Goal: Book appointment/travel/reservation

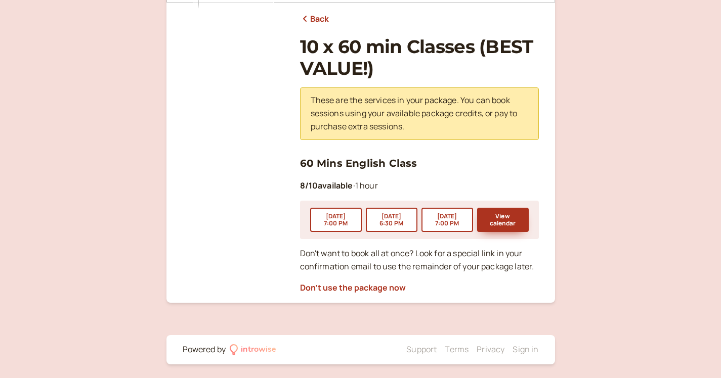
scroll to position [121, 0]
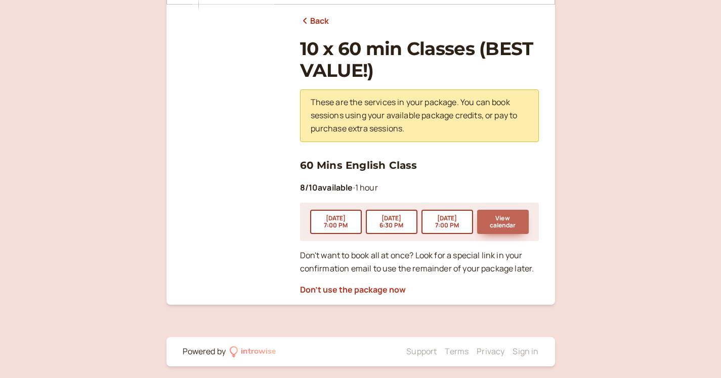
click at [504, 217] on button "View calendar" at bounding box center [503, 222] width 52 height 24
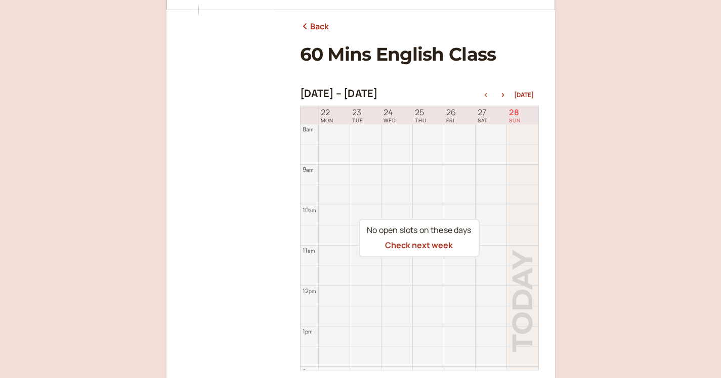
scroll to position [113, 0]
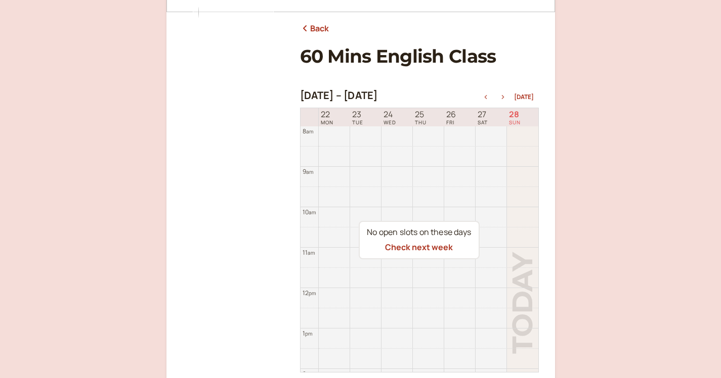
click at [505, 95] on icon "button" at bounding box center [503, 97] width 12 height 4
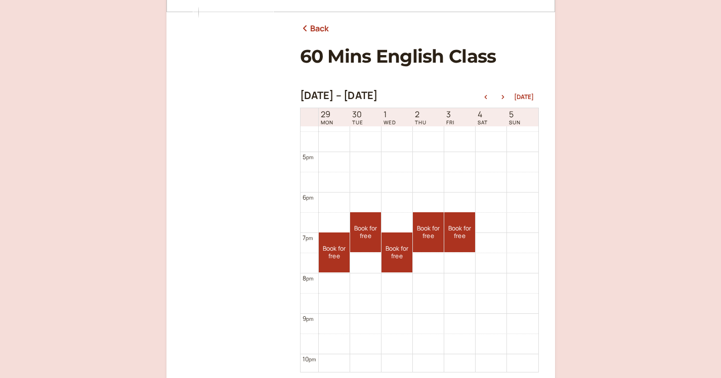
scroll to position [721, 0]
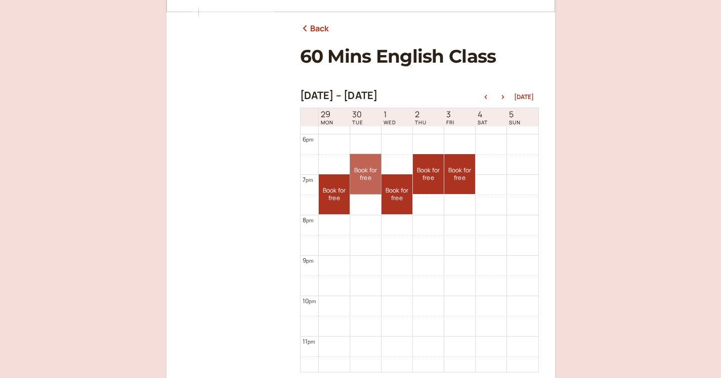
click at [360, 166] on link "Book for free free" at bounding box center [365, 174] width 31 height 40
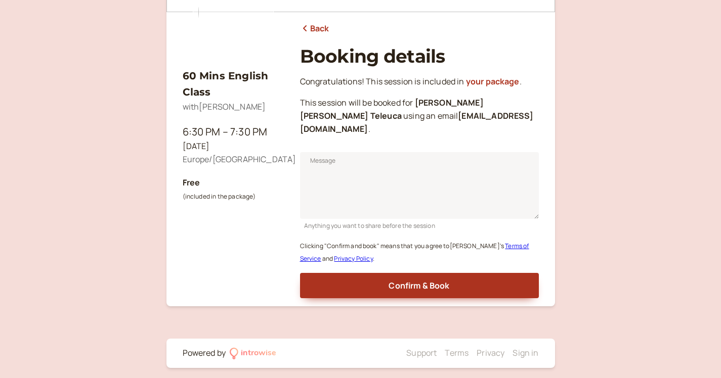
scroll to position [103, 0]
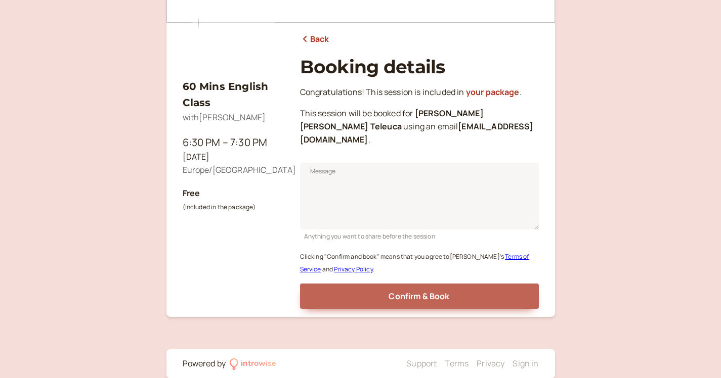
click at [449, 291] on span "Confirm & Book" at bounding box center [418, 296] width 61 height 11
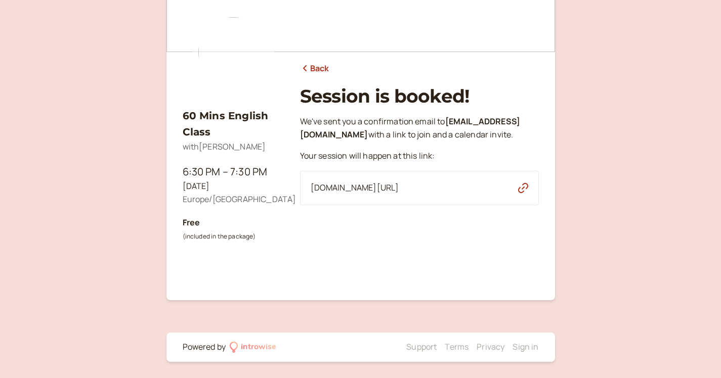
scroll to position [72, 0]
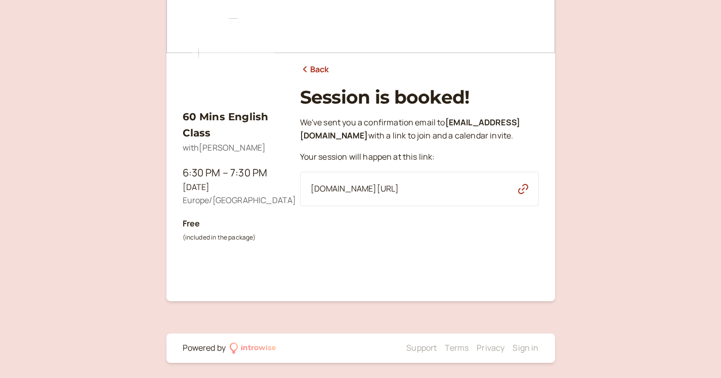
click at [321, 68] on link "Back" at bounding box center [314, 69] width 29 height 13
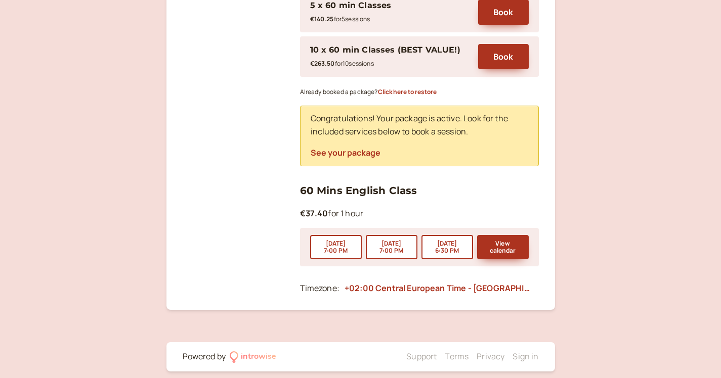
scroll to position [425, 0]
click at [508, 236] on button "View calendar" at bounding box center [503, 248] width 52 height 24
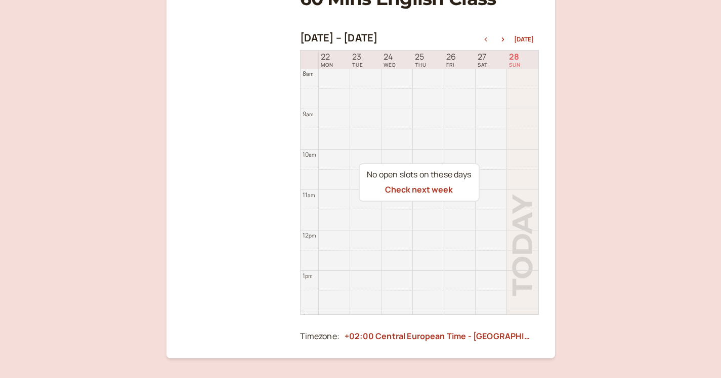
scroll to position [171, 0]
click at [503, 39] on icon "button" at bounding box center [503, 39] width 12 height 4
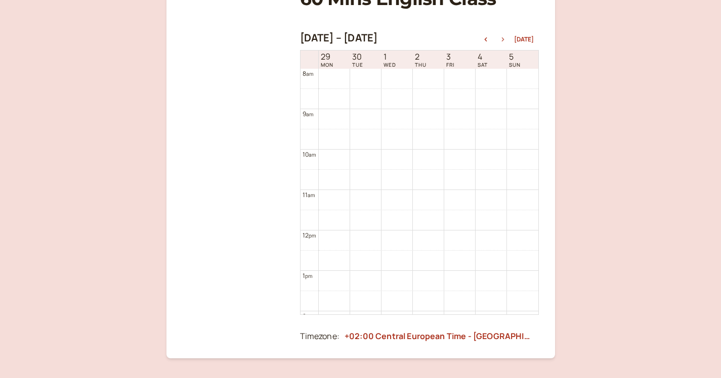
click at [505, 40] on icon "button" at bounding box center [503, 39] width 12 height 4
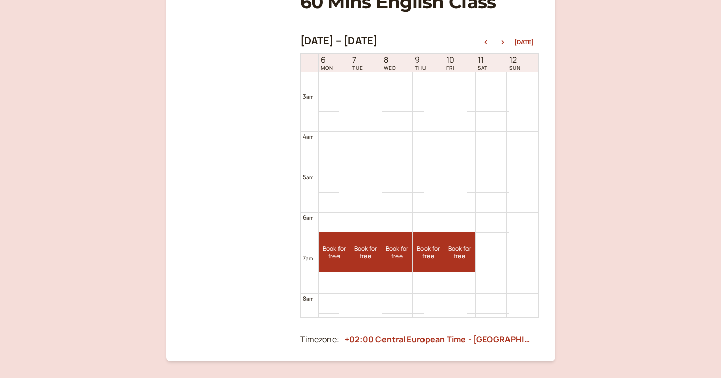
scroll to position [134, 0]
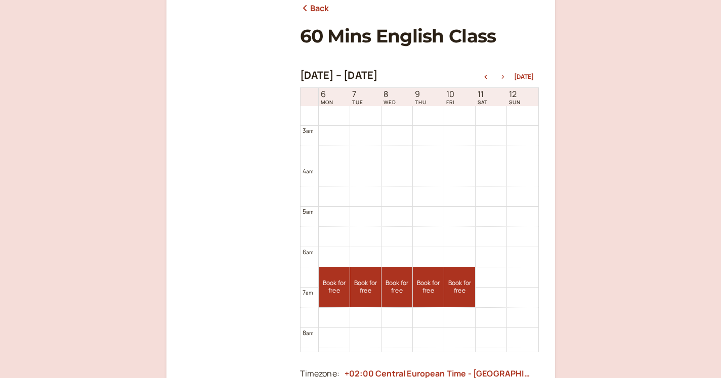
click at [503, 75] on icon "button" at bounding box center [503, 77] width 12 height 4
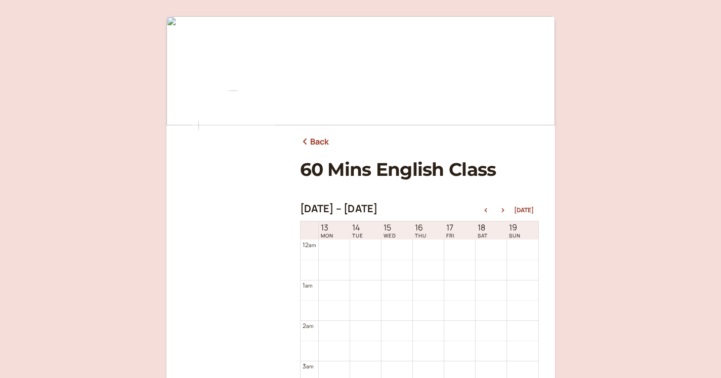
scroll to position [0, 0]
